Goal: Information Seeking & Learning: Learn about a topic

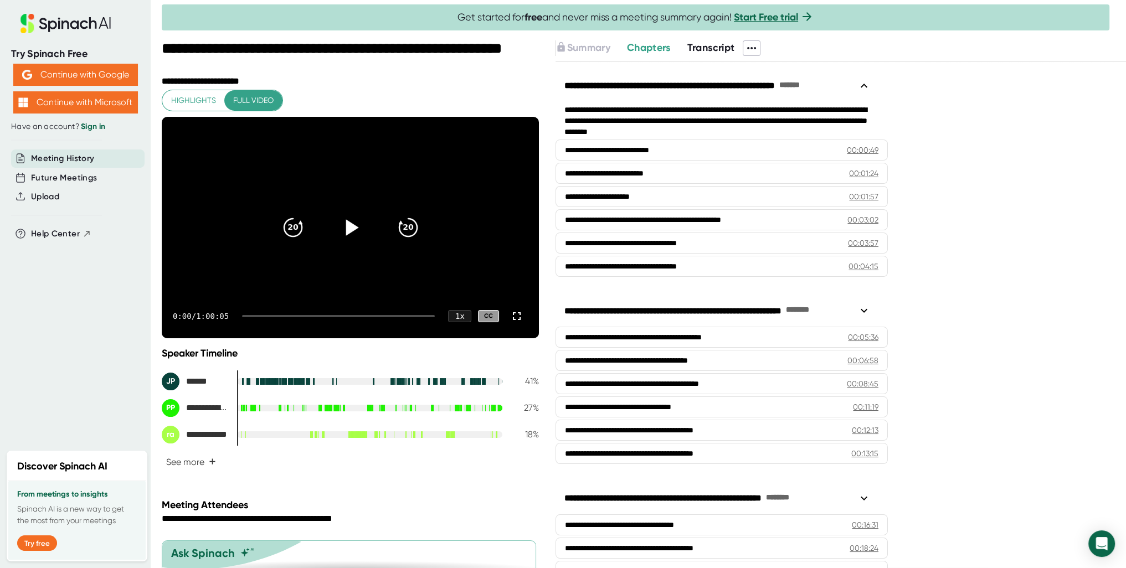
click at [337, 229] on icon at bounding box center [351, 228] width 28 height 28
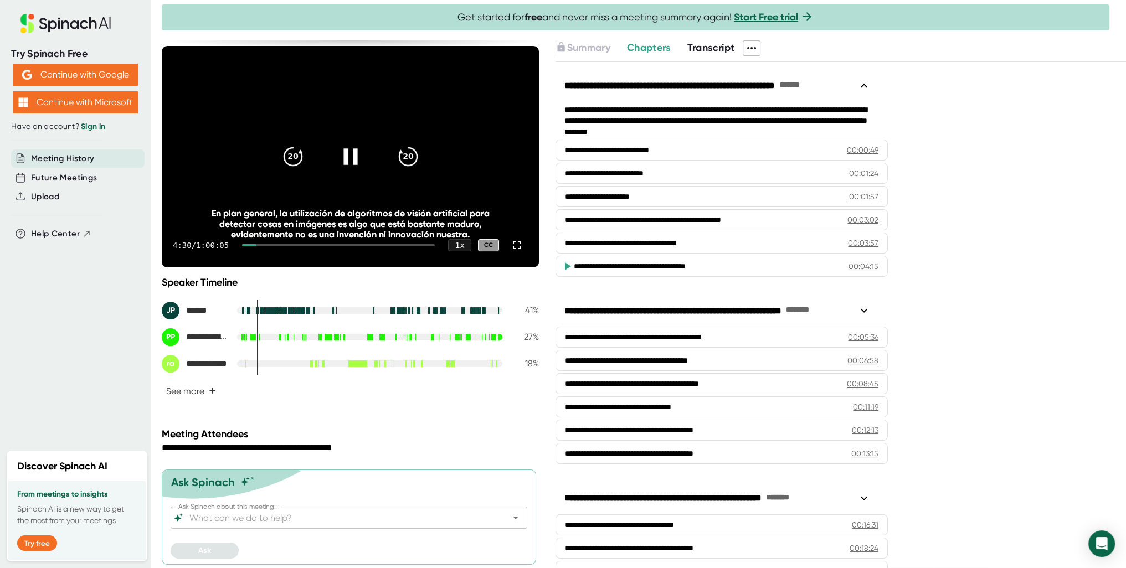
scroll to position [71, 0]
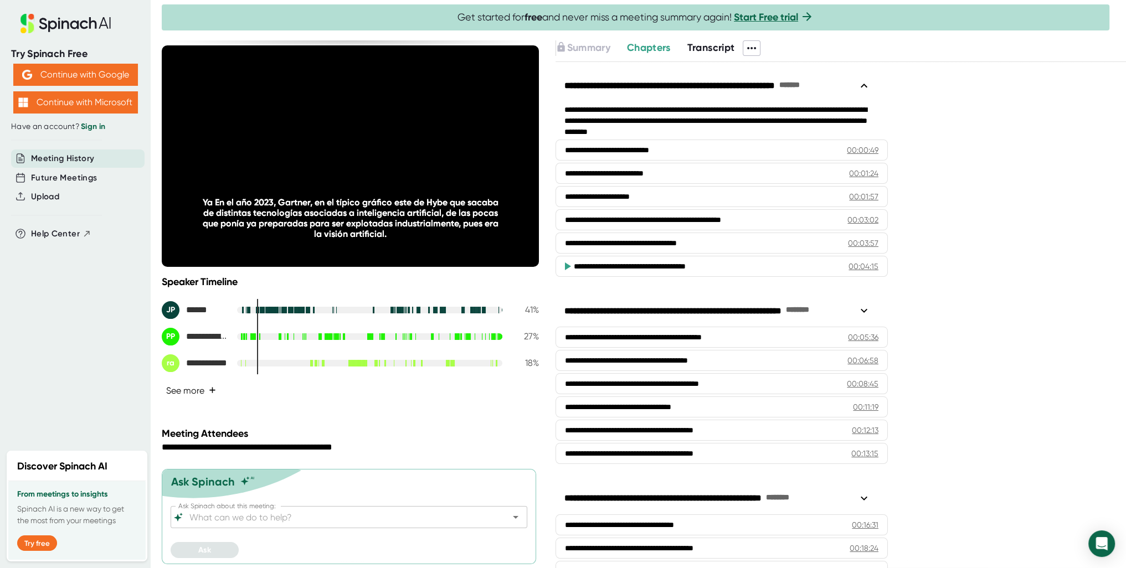
click at [211, 391] on span "+" at bounding box center [212, 390] width 7 height 9
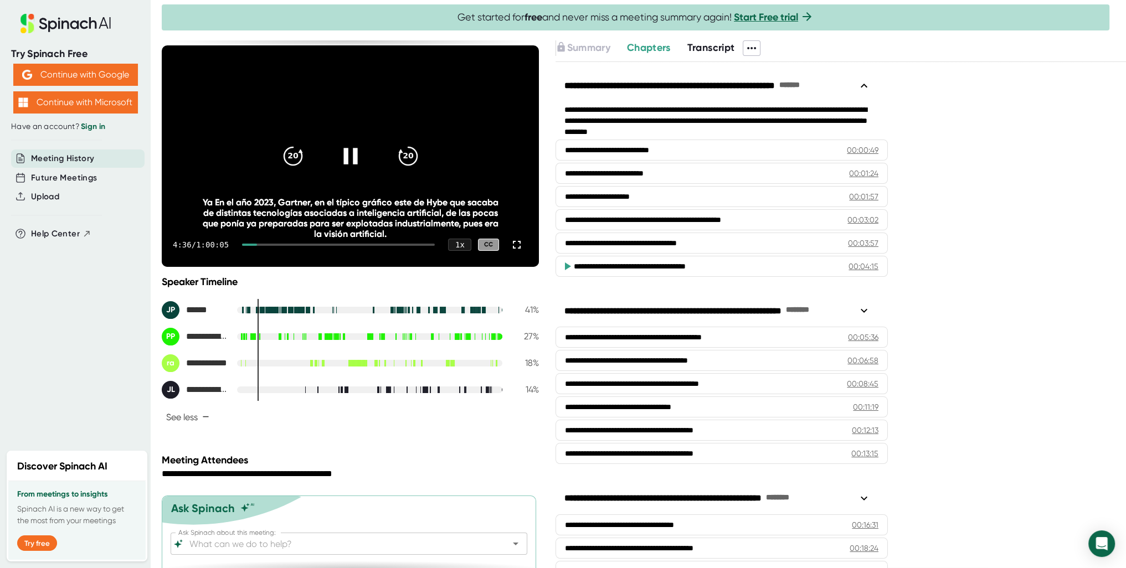
click at [253, 237] on div "Ya En el año 2023, Gartner, en el típico gráfico este de Hybe que sacaba de dis…" at bounding box center [350, 218] width 302 height 42
click at [251, 247] on div "4:37 / 1:00:05 1 x CC" at bounding box center [350, 245] width 377 height 44
click at [252, 244] on div at bounding box center [249, 245] width 15 height 2
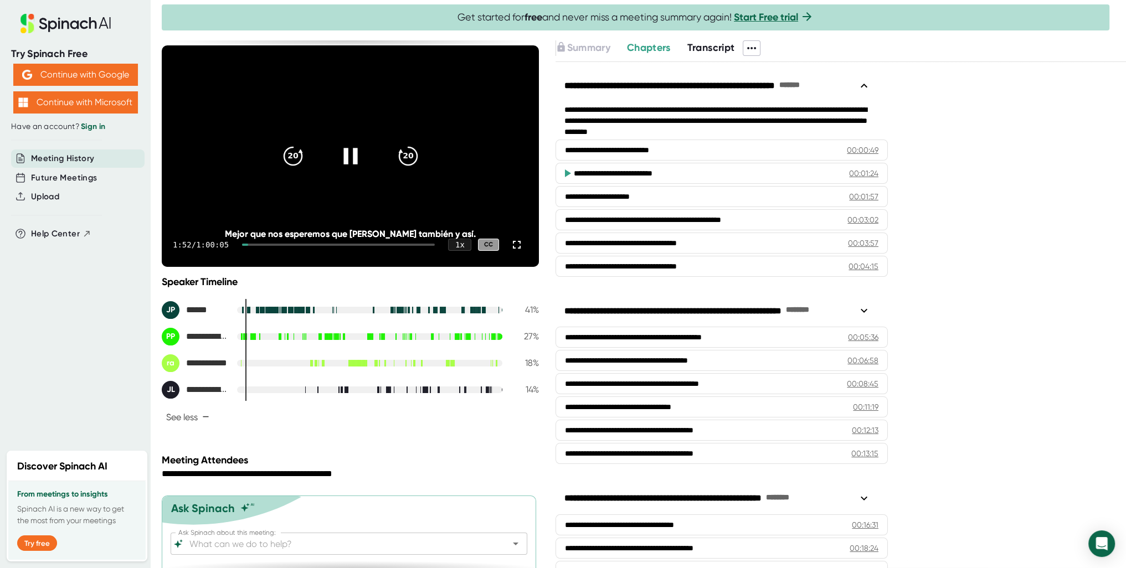
click at [248, 244] on div at bounding box center [245, 245] width 6 height 2
click at [247, 244] on div at bounding box center [244, 245] width 4 height 2
drag, startPoint x: 247, startPoint y: 242, endPoint x: 241, endPoint y: 244, distance: 6.5
click at [241, 244] on div "0:35 / 1:00:05 1 x CC" at bounding box center [350, 245] width 377 height 44
click at [245, 244] on div "0:43 / 1:00:05 1 x CC" at bounding box center [350, 245] width 377 height 44
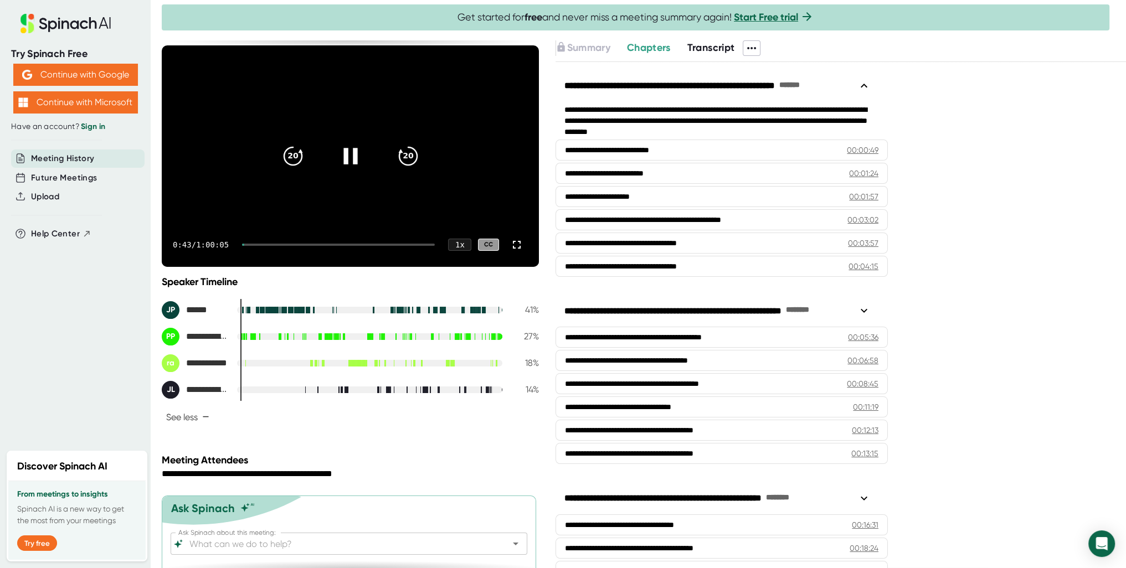
click at [244, 244] on div at bounding box center [243, 245] width 2 height 2
click at [652, 47] on span "Chapters" at bounding box center [649, 48] width 44 height 12
click at [717, 53] on button "Transcript" at bounding box center [712, 47] width 48 height 15
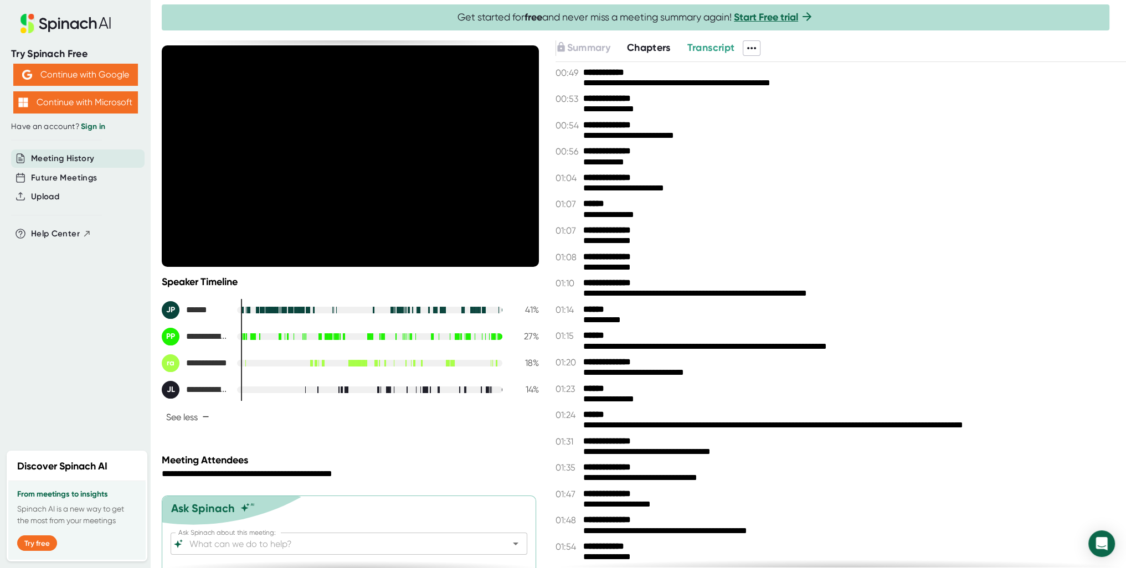
click at [648, 49] on span "Chapters" at bounding box center [649, 48] width 44 height 12
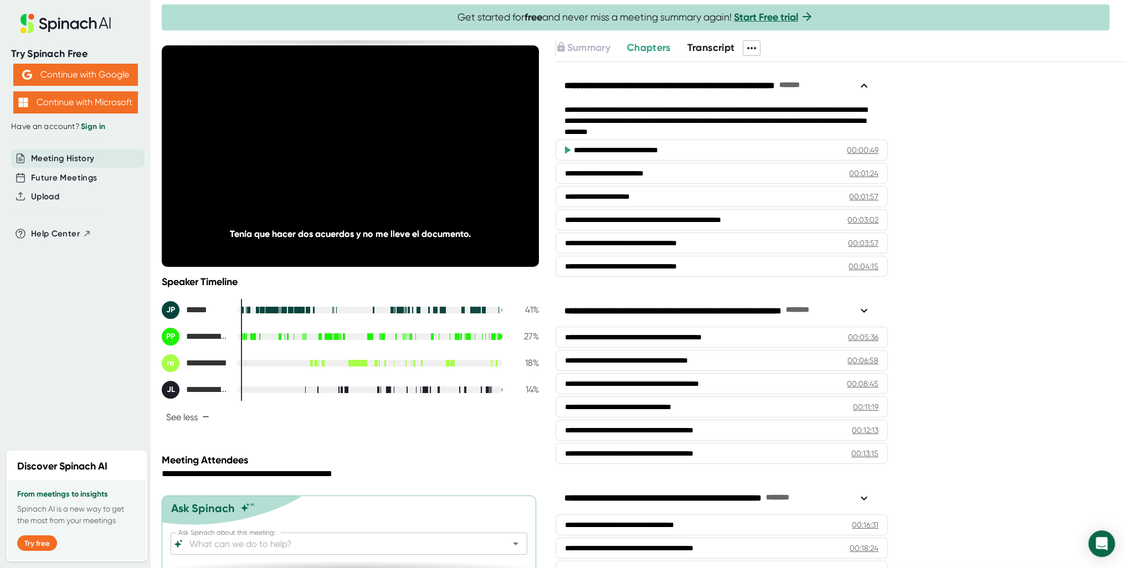
click at [710, 51] on span "Transcript" at bounding box center [712, 48] width 48 height 12
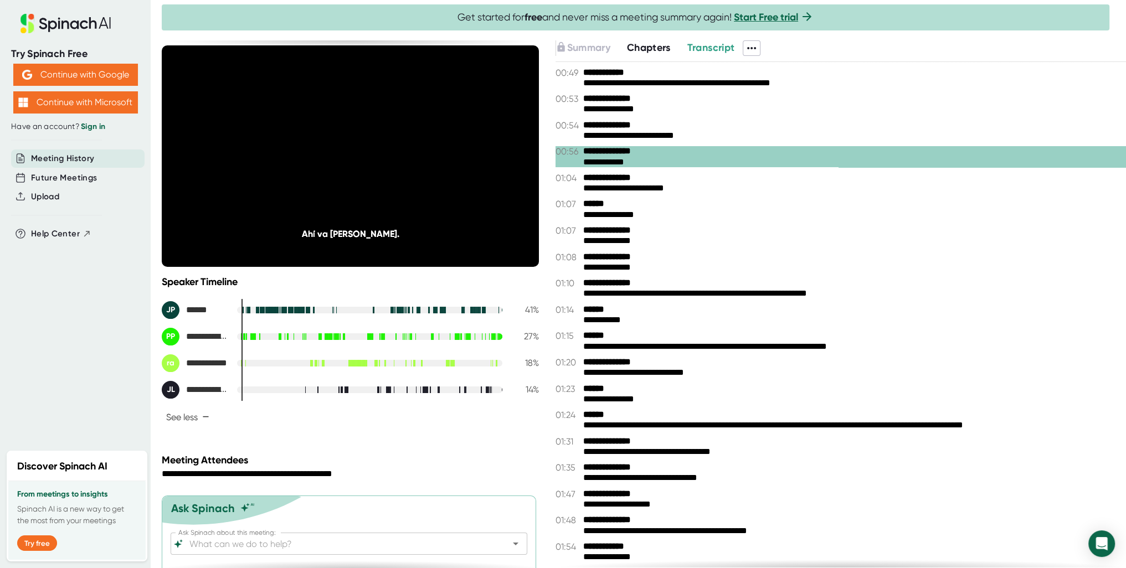
click at [710, 43] on span "Transcript" at bounding box center [712, 48] width 48 height 12
click at [653, 47] on span "Chapters" at bounding box center [649, 48] width 44 height 12
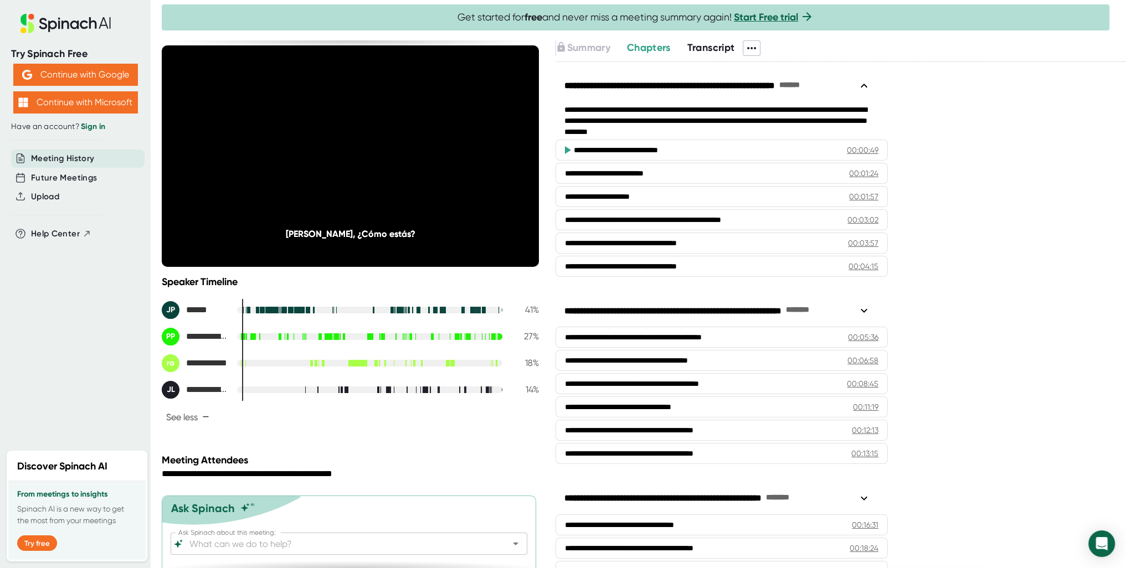
click at [703, 48] on span "Transcript" at bounding box center [712, 48] width 48 height 12
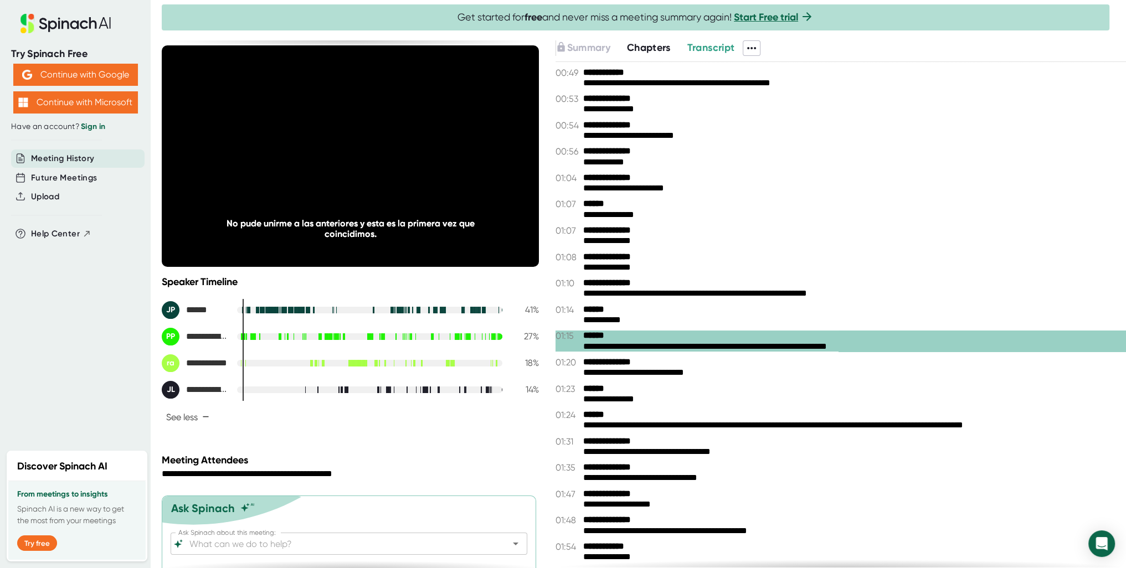
click at [931, 162] on div "**********" at bounding box center [850, 162] width 534 height 10
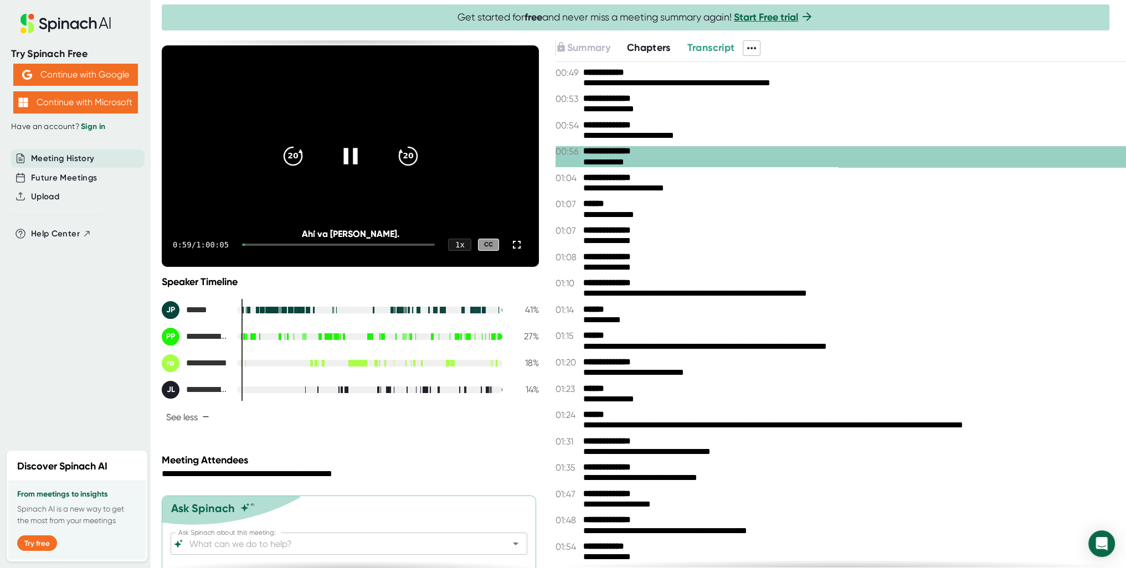
click at [202, 245] on div "0:59 / 1:00:05" at bounding box center [201, 244] width 56 height 9
drag, startPoint x: 247, startPoint y: 242, endPoint x: 232, endPoint y: 242, distance: 15.0
click at [232, 242] on div "1:01 / 1:00:05 1 x CC" at bounding box center [350, 245] width 377 height 44
click at [245, 244] on div at bounding box center [243, 245] width 3 height 2
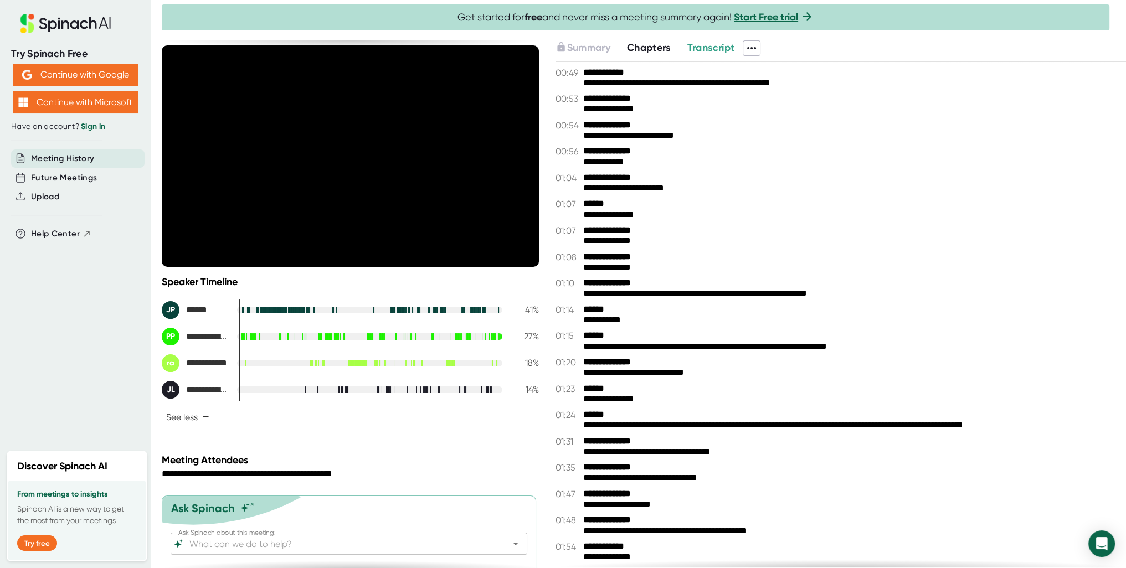
drag, startPoint x: 834, startPoint y: 80, endPoint x: 732, endPoint y: 89, distance: 102.9
click at [736, 89] on div "**********" at bounding box center [841, 315] width 571 height 506
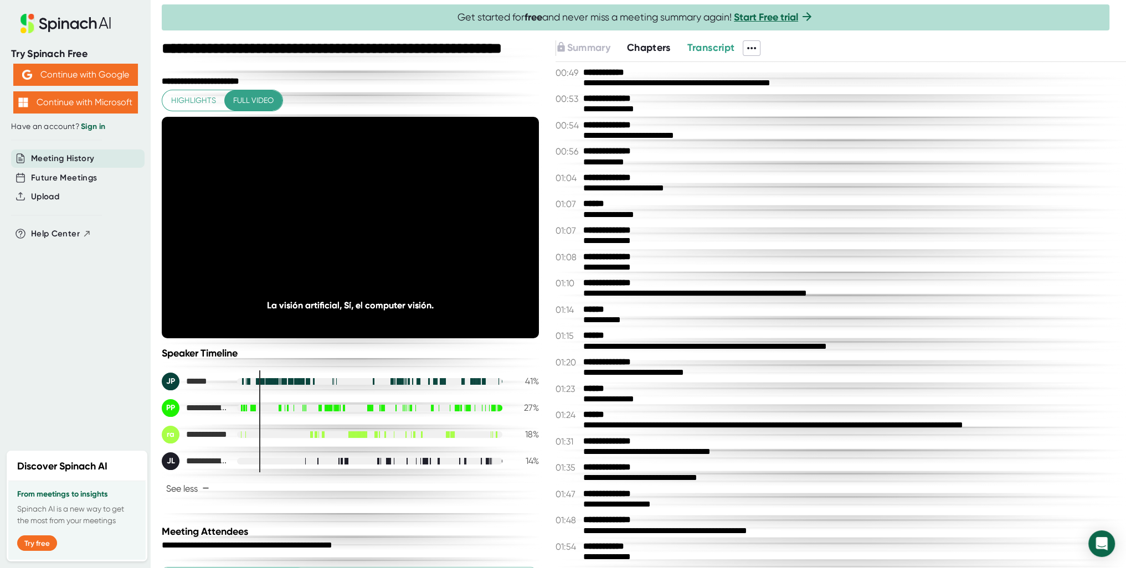
scroll to position [71, 0]
